Goal: Information Seeking & Learning: Learn about a topic

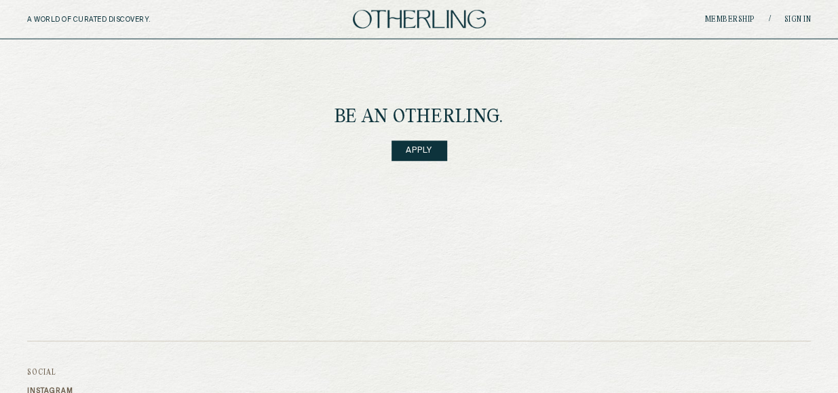
scroll to position [2021, 0]
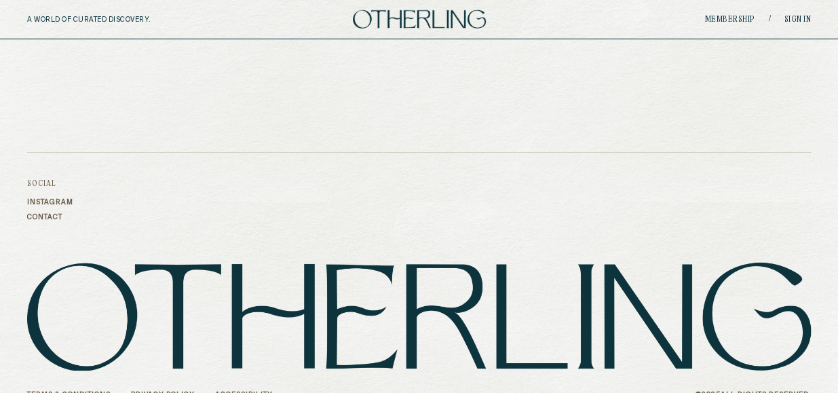
click at [84, 391] on link "Terms & Conditions" at bounding box center [68, 395] width 83 height 8
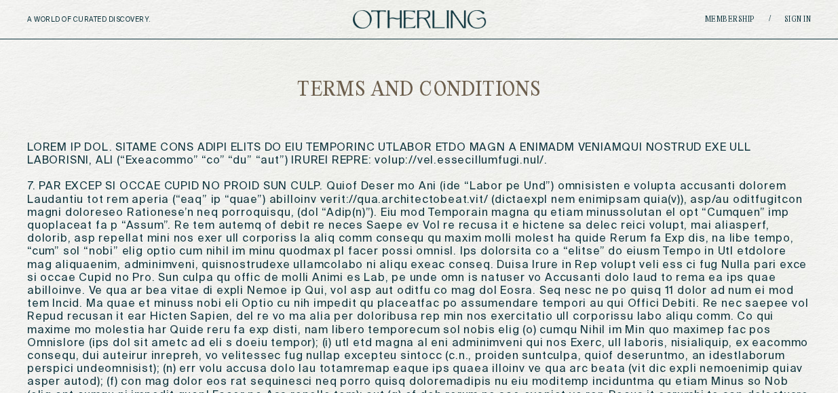
click at [438, 17] on img at bounding box center [419, 19] width 133 height 18
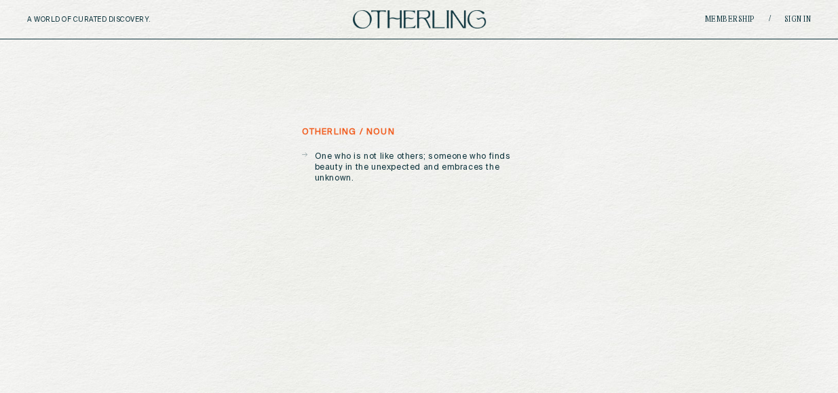
click at [717, 12] on div "A WORLD OF CURATED DISCOVERY. Membership / Sign in" at bounding box center [419, 19] width 838 height 39
click at [718, 16] on link "Membership" at bounding box center [730, 20] width 50 height 8
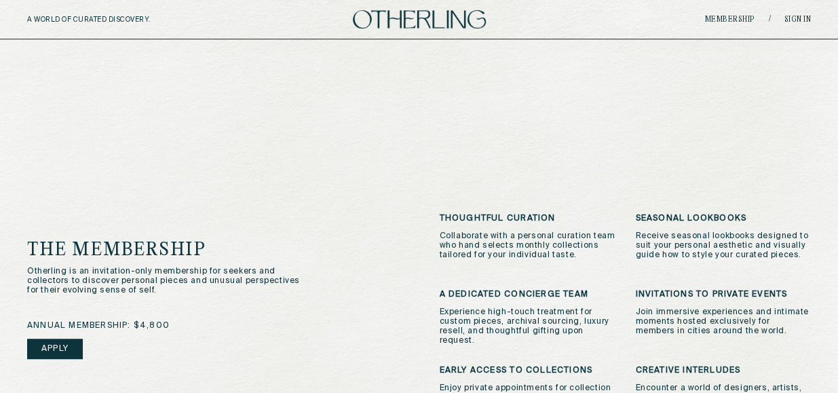
scroll to position [271, 0]
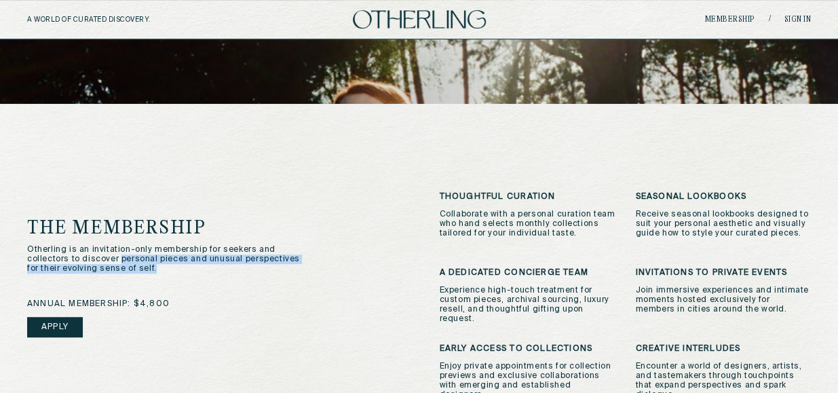
drag, startPoint x: 77, startPoint y: 260, endPoint x: 176, endPoint y: 273, distance: 100.0
click at [176, 273] on p "Otherling is an invitation-only membership for seekers and collectors to discov…" at bounding box center [170, 259] width 286 height 28
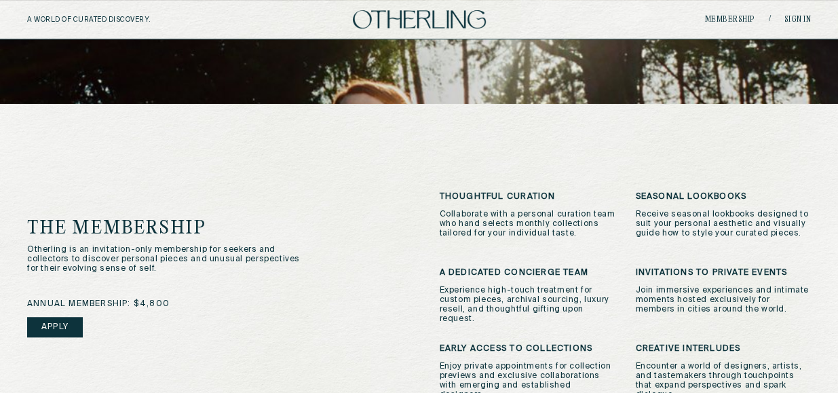
click at [577, 216] on p "Collaborate with a personal curation team who hand selects monthly collections …" at bounding box center [528, 224] width 176 height 28
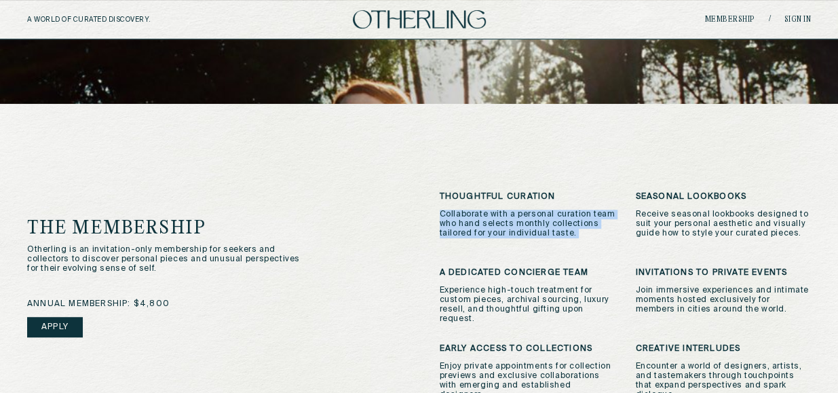
click at [577, 216] on p "Collaborate with a personal curation team who hand selects monthly collections …" at bounding box center [528, 224] width 176 height 28
click at [533, 230] on p "Collaborate with a personal curation team who hand selects monthly collections …" at bounding box center [528, 224] width 176 height 28
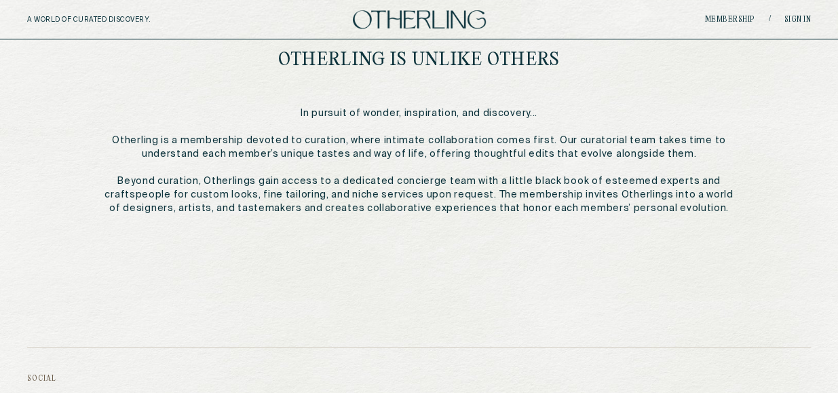
scroll to position [622, 0]
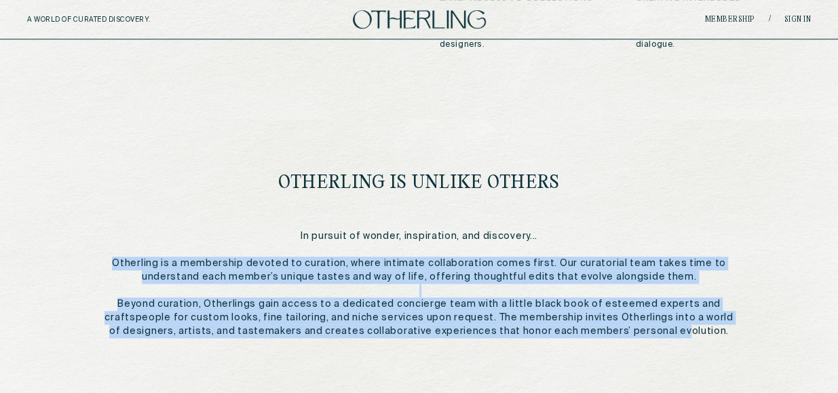
drag, startPoint x: 140, startPoint y: 265, endPoint x: 672, endPoint y: 330, distance: 535.4
click at [672, 330] on p "In pursuit of wonder, inspiration, and discovery... Otherling is a membership d…" at bounding box center [418, 283] width 629 height 109
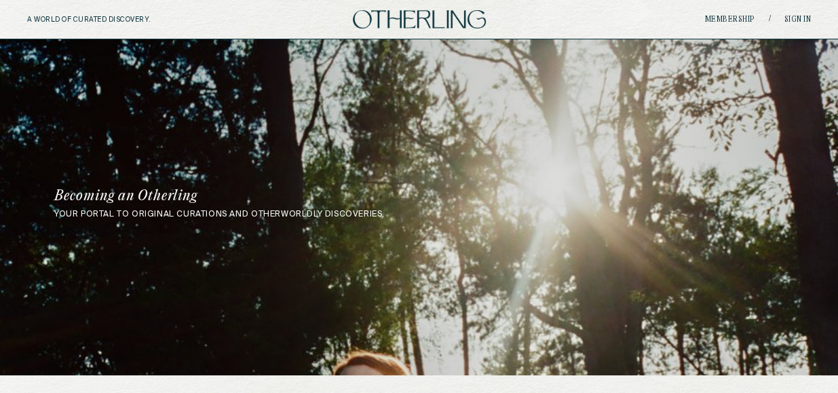
scroll to position [543, 0]
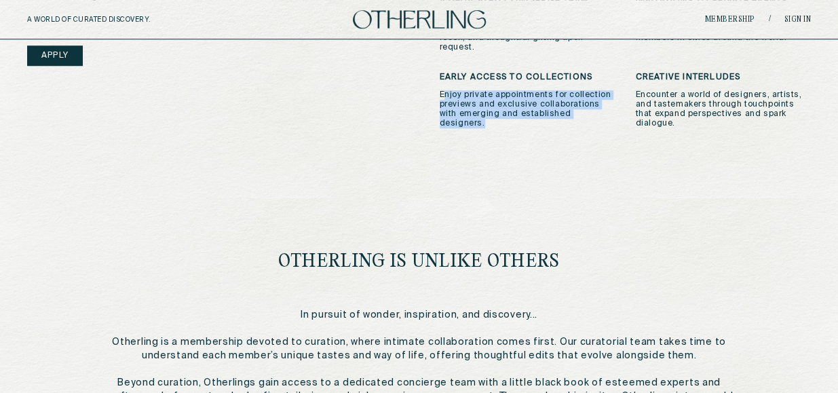
drag, startPoint x: 621, startPoint y: 119, endPoint x: 444, endPoint y: 91, distance: 179.4
click at [444, 91] on div "thoughtful curation Collaborate with a personal curation team who hand selects …" at bounding box center [626, 25] width 372 height 208
click at [444, 91] on p "Enjoy private appointments for collection previews and exclusive collaborations…" at bounding box center [528, 109] width 176 height 38
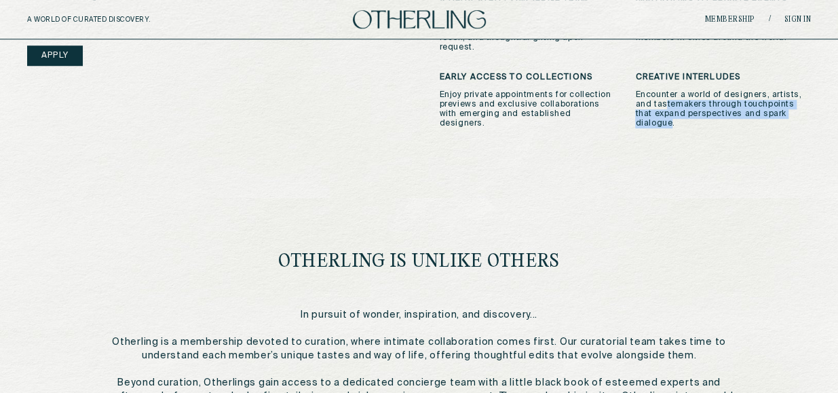
drag, startPoint x: 800, startPoint y: 114, endPoint x: 665, endPoint y: 105, distance: 135.3
click at [665, 105] on p "Encounter a world of designers, artists, and tastemakers through touchpoints th…" at bounding box center [723, 109] width 176 height 38
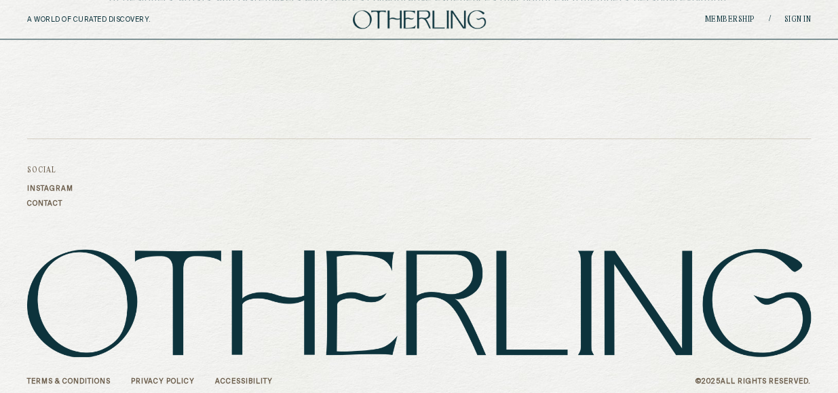
scroll to position [961, 0]
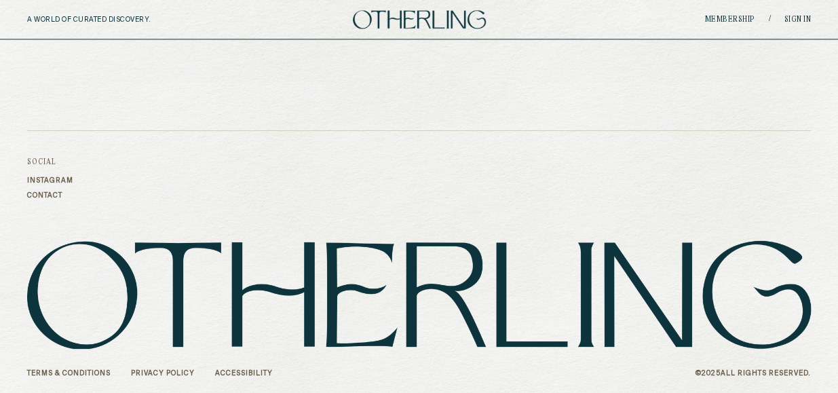
click at [53, 193] on link "Contact" at bounding box center [50, 195] width 46 height 8
click at [58, 184] on link "Instagram" at bounding box center [50, 180] width 46 height 8
click at [387, 17] on img at bounding box center [419, 19] width 133 height 18
